Goal: Transaction & Acquisition: Purchase product/service

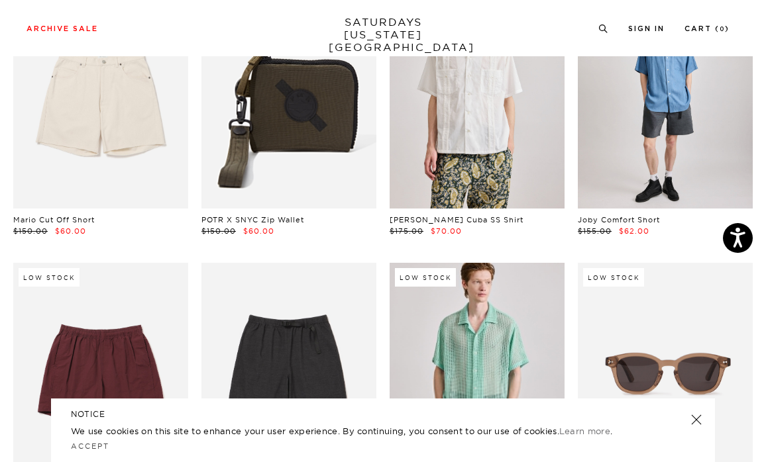
scroll to position [2190, 0]
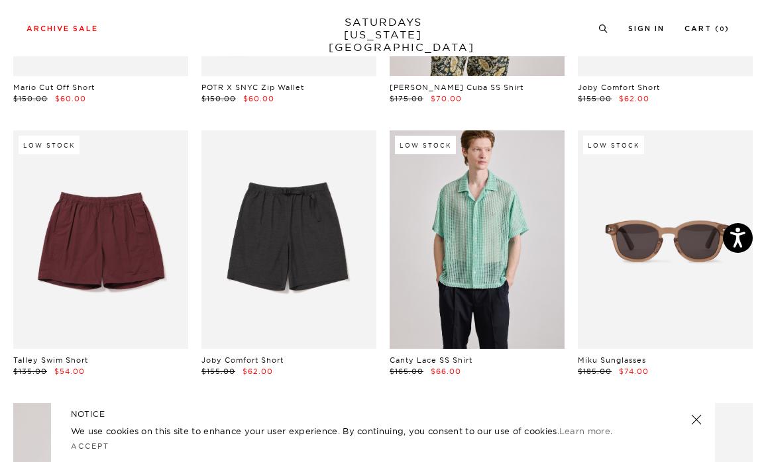
click at [698, 421] on link at bounding box center [696, 420] width 19 height 19
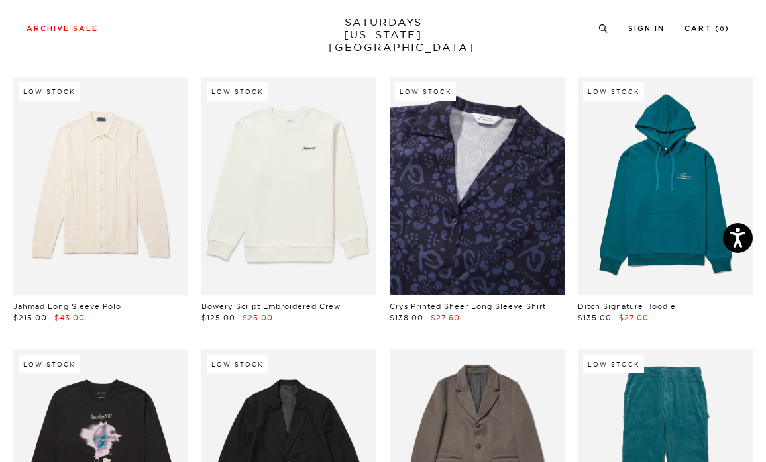
scroll to position [7751, 0]
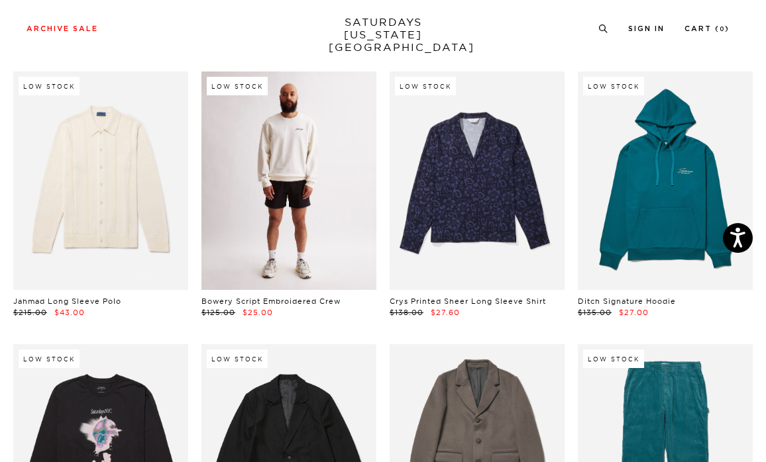
click at [315, 188] on link at bounding box center [288, 181] width 175 height 219
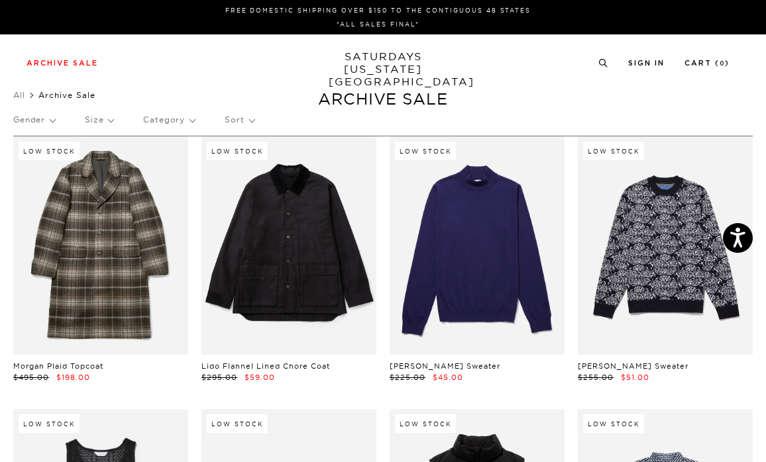
click at [232, 120] on p "Sort" at bounding box center [239, 120] width 29 height 30
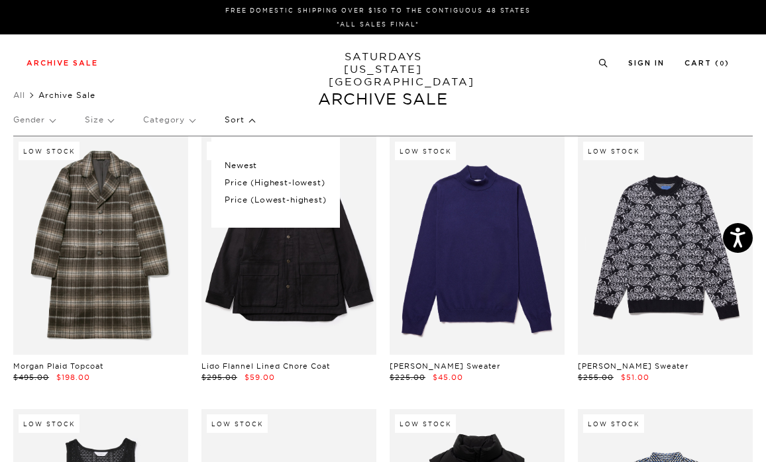
click at [88, 114] on p "Size" at bounding box center [99, 120] width 28 height 30
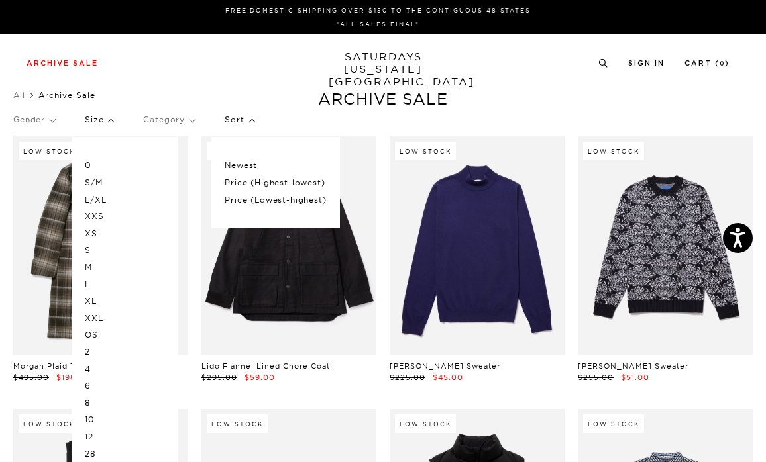
click at [96, 203] on p "L/XL" at bounding box center [125, 199] width 80 height 17
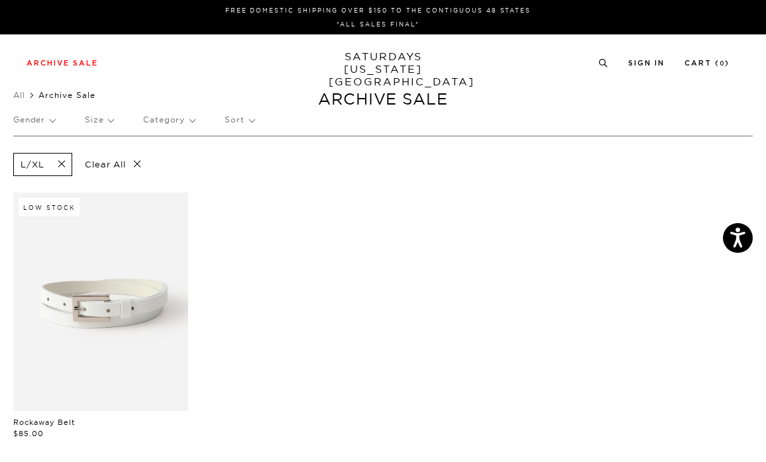
click at [96, 116] on p "Size" at bounding box center [99, 120] width 28 height 30
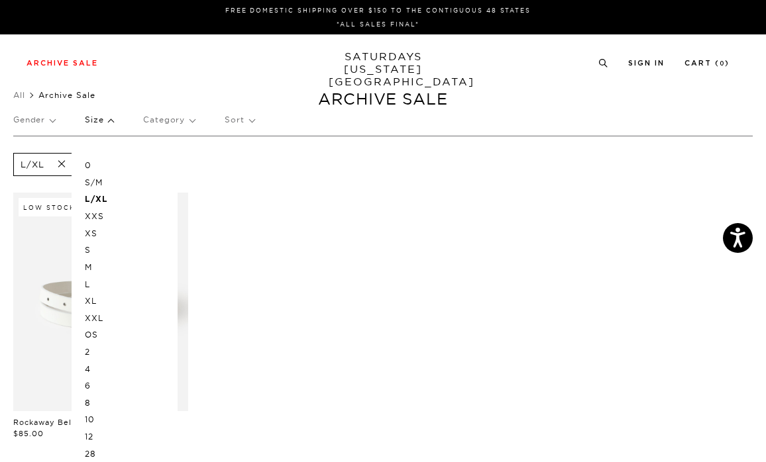
click at [88, 285] on p "L" at bounding box center [125, 284] width 80 height 17
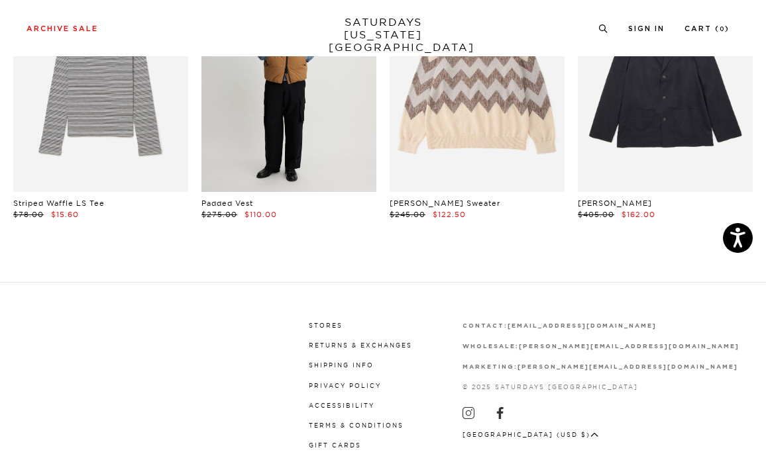
scroll to position [4632, 0]
